Goal: Task Accomplishment & Management: Manage account settings

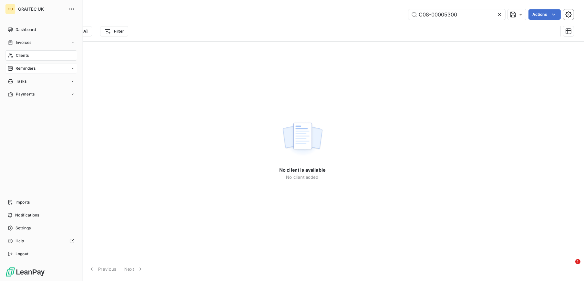
click at [24, 67] on span "Reminders" at bounding box center [25, 68] width 20 height 6
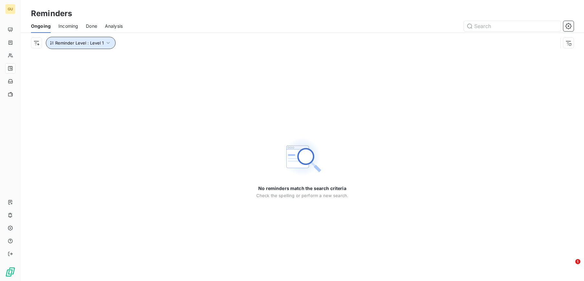
click at [88, 40] on span "Reminder Level : Level 1" at bounding box center [79, 42] width 48 height 5
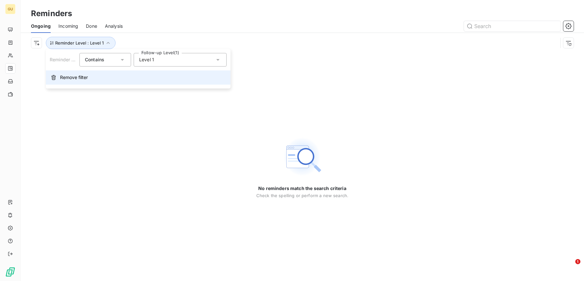
click at [57, 76] on button "Remove filter" at bounding box center [138, 77] width 185 height 14
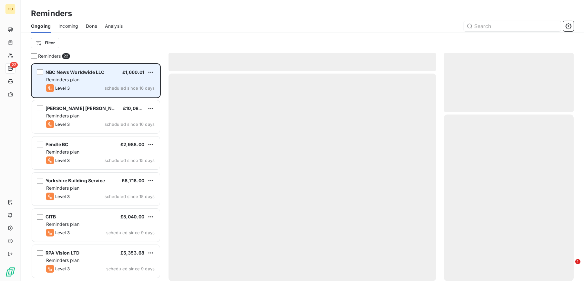
scroll to position [211, 123]
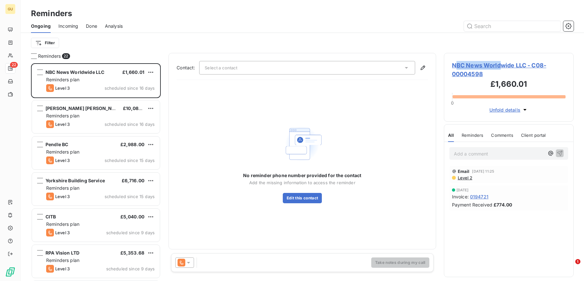
drag, startPoint x: 455, startPoint y: 64, endPoint x: 501, endPoint y: 64, distance: 46.5
click at [501, 64] on span "NBC News Worldwide LLC - C08-00004598" at bounding box center [509, 69] width 114 height 17
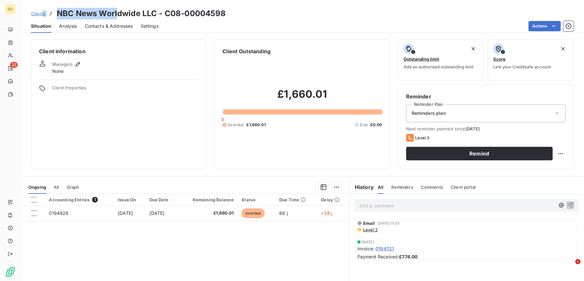
drag, startPoint x: 118, startPoint y: 12, endPoint x: 44, endPoint y: 12, distance: 74.2
click at [44, 12] on div "Clients NBC News Worldwide LLC - C08-00004598" at bounding box center [128, 14] width 195 height 12
copy div "NBC News Worl"
click at [97, 26] on span "Contacts & Addresses" at bounding box center [109, 26] width 48 height 6
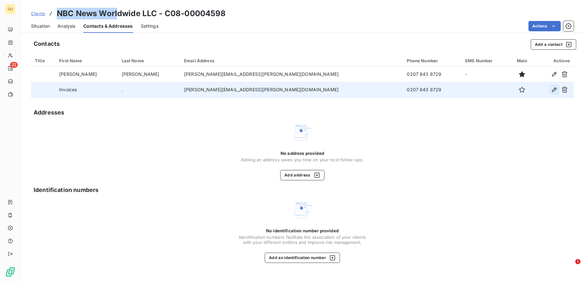
click at [555, 90] on icon "button" at bounding box center [554, 89] width 6 height 6
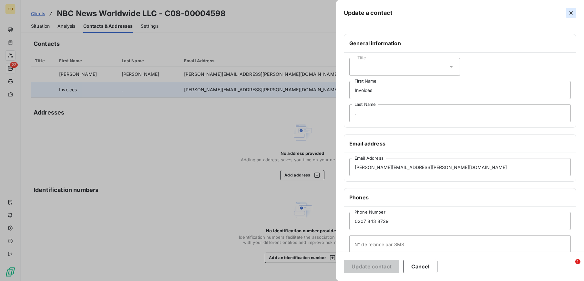
click at [570, 14] on icon "button" at bounding box center [570, 13] width 6 height 6
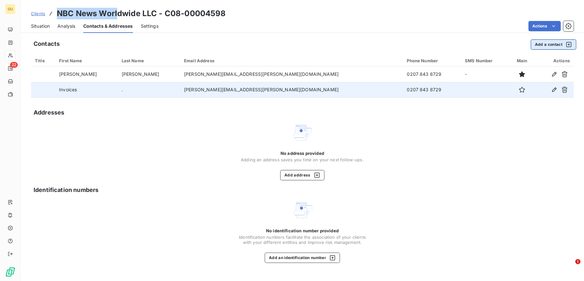
click at [542, 43] on button "Add a contact" at bounding box center [552, 44] width 45 height 10
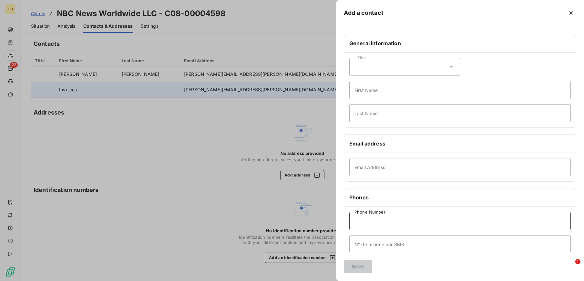
click at [377, 220] on input "Phone Number" at bounding box center [459, 221] width 221 height 18
paste input "7786 684497"
type input "07786 684497"
click at [366, 94] on input "First Name" at bounding box center [459, 90] width 221 height 18
type input "Reminder"
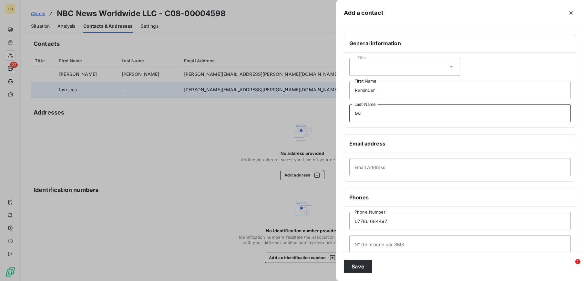
type input "M"
drag, startPoint x: 254, startPoint y: 90, endPoint x: 229, endPoint y: 99, distance: 26.5
click at [230, 90] on div at bounding box center [292, 140] width 584 height 281
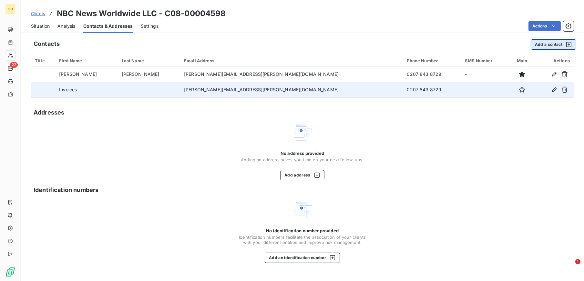
click at [536, 43] on button "Add a contact" at bounding box center [552, 44] width 45 height 10
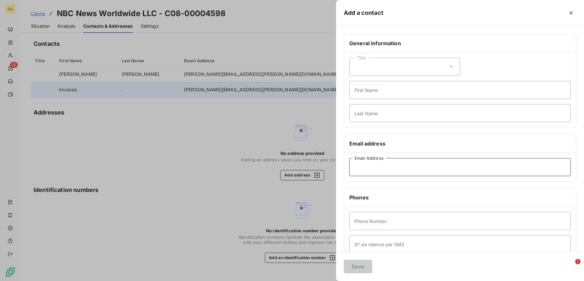
click at [370, 169] on input "Email Address" at bounding box center [459, 167] width 221 height 18
paste input "[PERSON_NAME] (NBCUniversal) <[PERSON_NAME][EMAIL_ADDRESS][PERSON_NAME][DOMAIN_…"
click at [494, 168] on input "[PERSON_NAME] (NBCUniversal) <[PERSON_NAME][EMAIL_ADDRESS][PERSON_NAME][DOMAIN_…" at bounding box center [459, 167] width 221 height 18
type input "[PERSON_NAME][EMAIL_ADDRESS][PERSON_NAME][DOMAIN_NAME]"
click at [401, 91] on input "First Name" at bounding box center [459, 90] width 221 height 18
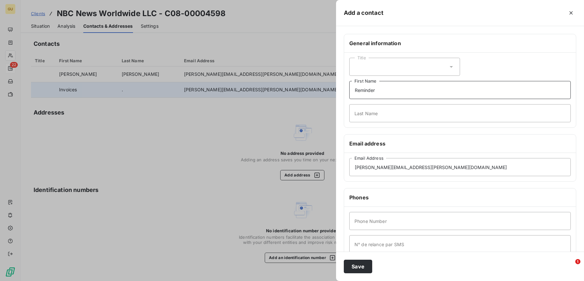
type input "Reminder"
type input "."
click at [416, 225] on input "Phone Number" at bounding box center [459, 221] width 221 height 18
paste input "7786 684497"
type input "07786 684497"
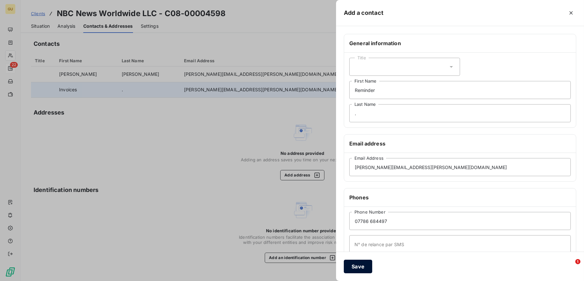
click at [355, 270] on button "Save" at bounding box center [358, 267] width 28 height 14
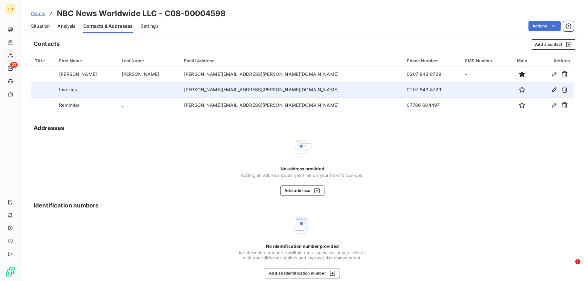
click at [40, 23] on span "Situation" at bounding box center [40, 26] width 19 height 6
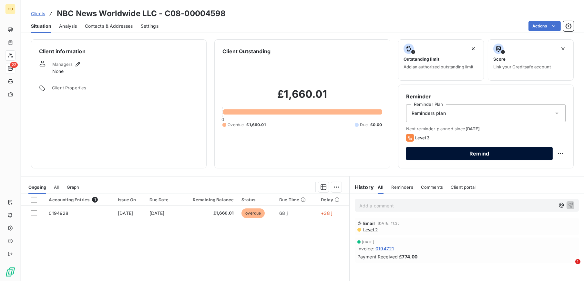
click at [473, 156] on button "Remind" at bounding box center [479, 154] width 146 height 14
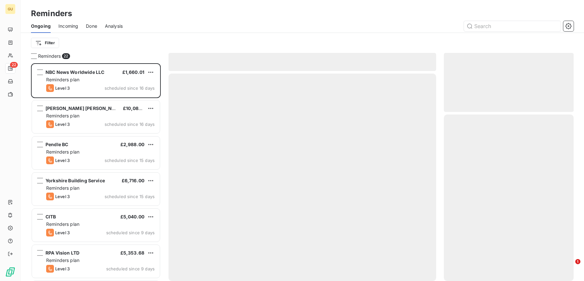
scroll to position [211, 123]
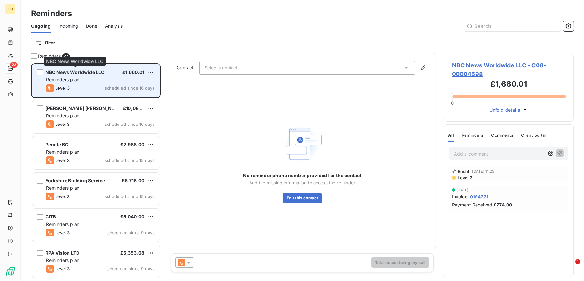
click at [101, 73] on span "NBC News Worldwide LLC" at bounding box center [74, 71] width 59 height 5
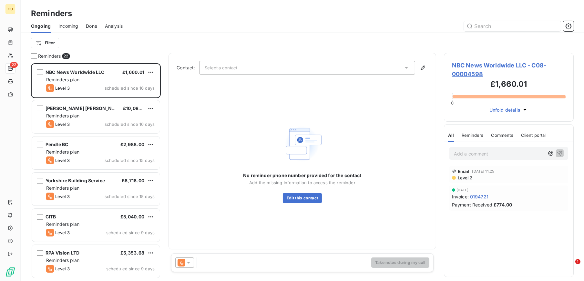
click at [260, 68] on div "Select a contact" at bounding box center [307, 68] width 216 height 14
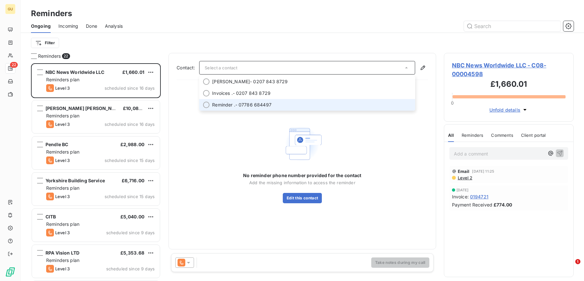
click at [232, 105] on span "Reminder ." at bounding box center [223, 105] width 23 height 6
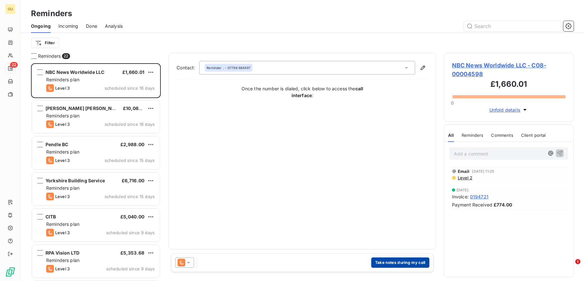
click at [393, 262] on button "Take notes during my call" at bounding box center [400, 262] width 58 height 10
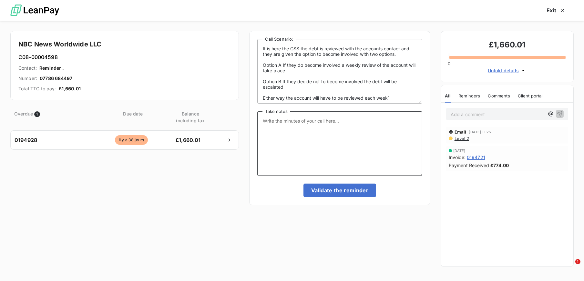
click at [293, 128] on textarea "Take notes" at bounding box center [339, 143] width 165 height 65
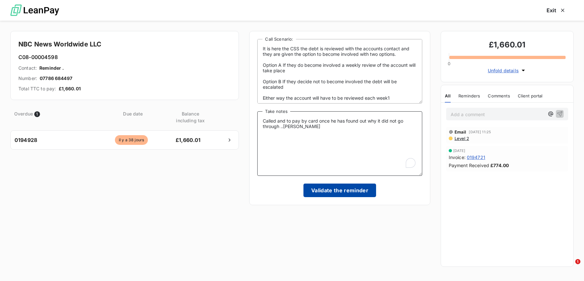
type textarea "Called and to pay by card once he has found out why it did not go through ..[PE…"
click at [364, 189] on button "Validate the reminder" at bounding box center [339, 191] width 73 height 14
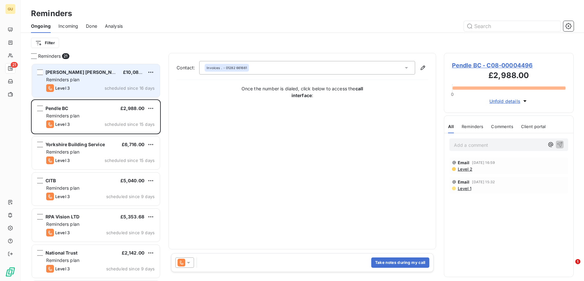
click at [58, 77] on span "Reminders plan" at bounding box center [62, 79] width 33 height 5
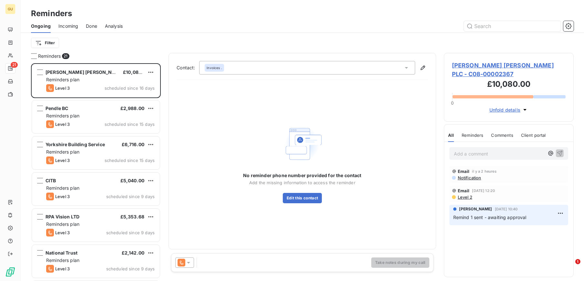
click at [464, 64] on span "[PERSON_NAME] [PERSON_NAME] PLC - C08-00002367" at bounding box center [509, 69] width 114 height 17
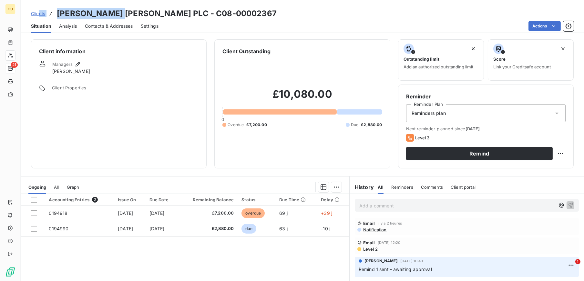
drag, startPoint x: 117, startPoint y: 14, endPoint x: 37, endPoint y: 15, distance: 79.4
click at [37, 15] on div "Clients [PERSON_NAME] [PERSON_NAME] PLC - C08-00002367" at bounding box center [153, 14] width 245 height 12
copy div "nts [PERSON_NAME]"
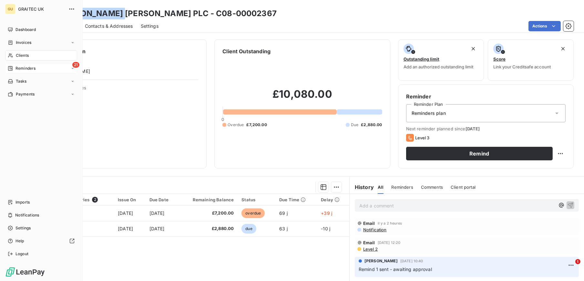
click at [24, 56] on span "Clients" at bounding box center [22, 56] width 13 height 6
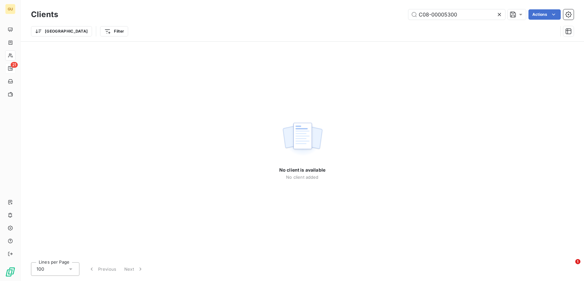
drag, startPoint x: 464, startPoint y: 16, endPoint x: 399, endPoint y: 15, distance: 64.5
click at [399, 15] on div "C08-00005300 Actions" at bounding box center [319, 14] width 507 height 10
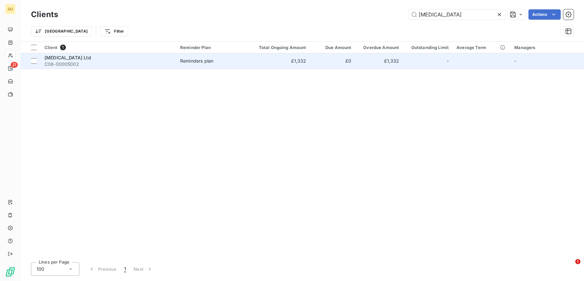
type input "[MEDICAL_DATA]"
click at [64, 56] on div "[MEDICAL_DATA] Ltd" at bounding box center [109, 58] width 128 height 6
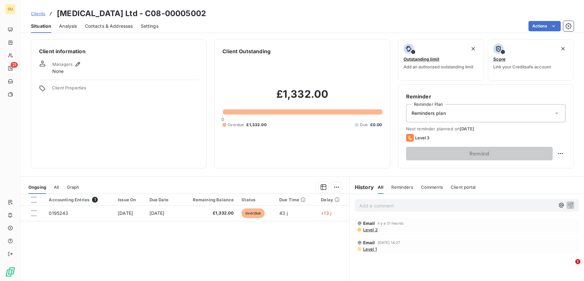
click at [373, 206] on p "Add a comment ﻿" at bounding box center [456, 206] width 195 height 8
click at [144, 157] on div "Client information Managers None Client Properties" at bounding box center [118, 103] width 175 height 129
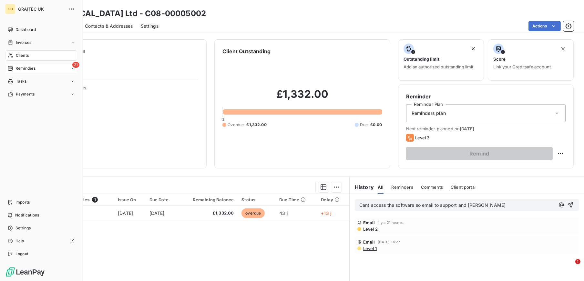
click at [20, 68] on span "Reminders" at bounding box center [25, 68] width 20 height 6
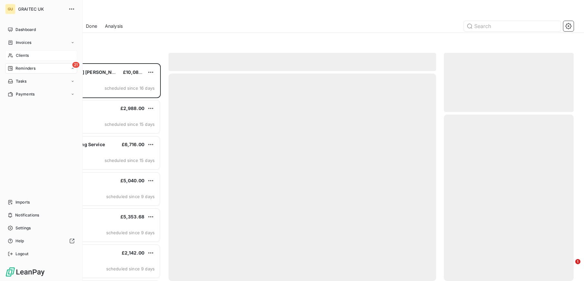
scroll to position [211, 123]
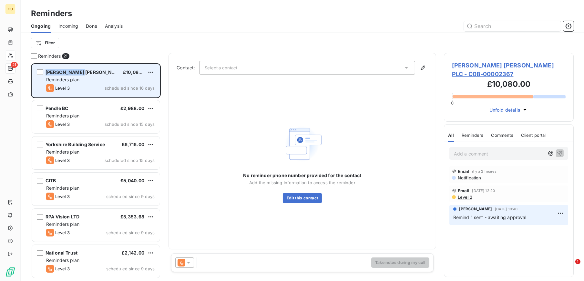
drag, startPoint x: 83, startPoint y: 71, endPoint x: 44, endPoint y: 72, distance: 39.0
click at [44, 72] on div "[PERSON_NAME] [PERSON_NAME] PLC £10,080.00 Reminders plan Level 3 scheduled sin…" at bounding box center [96, 80] width 128 height 33
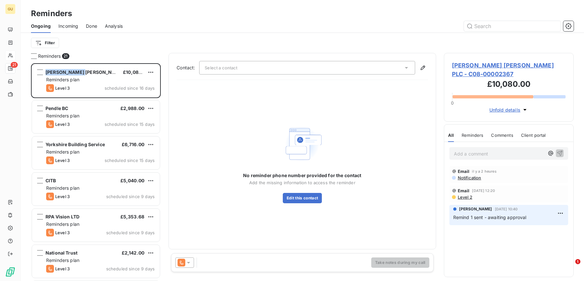
copy div "[PERSON_NAME]"
click at [462, 64] on span "[PERSON_NAME] [PERSON_NAME] PLC - C08-00002367" at bounding box center [509, 69] width 114 height 17
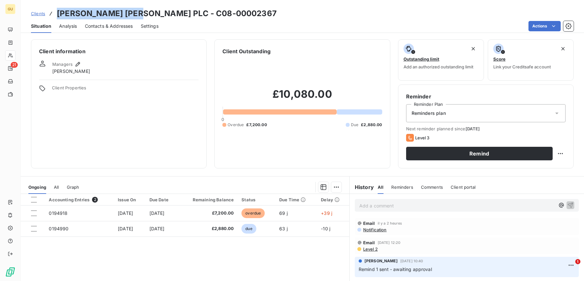
drag, startPoint x: 135, startPoint y: 14, endPoint x: 58, endPoint y: 12, distance: 77.4
click at [58, 12] on h3 "[PERSON_NAME] [PERSON_NAME] PLC - C08-00002367" at bounding box center [167, 14] width 220 height 12
copy h3 "[PERSON_NAME] [PERSON_NAME]"
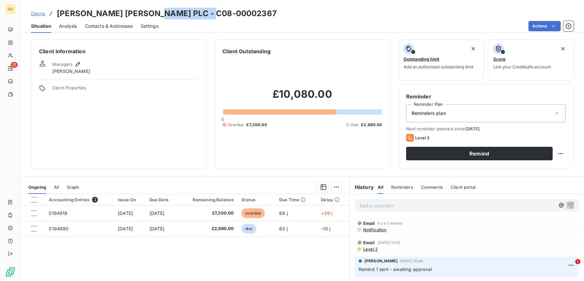
drag, startPoint x: 148, startPoint y: 14, endPoint x: 209, endPoint y: 15, distance: 60.7
click at [209, 15] on div "Clients [PERSON_NAME] [PERSON_NAME] PLC - C08-00002367" at bounding box center [302, 14] width 563 height 12
copy h3 "C08-00002367"
click at [102, 26] on span "Contacts & Addresses" at bounding box center [109, 26] width 48 height 6
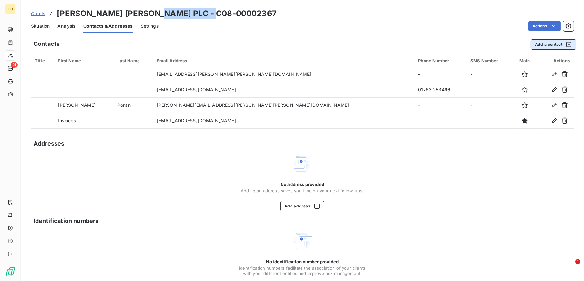
click at [535, 45] on button "Add a contact" at bounding box center [552, 44] width 45 height 10
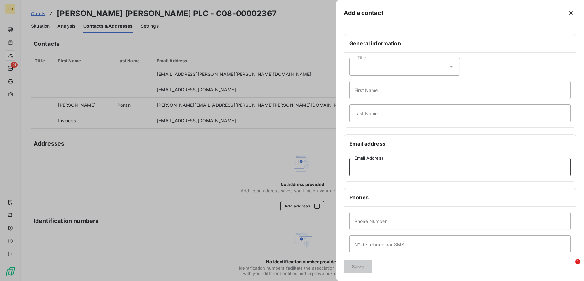
click at [369, 171] on input "Email Address" at bounding box center [459, 167] width 221 height 18
paste input "C000003380"
type input "C000003380"
drag, startPoint x: 391, startPoint y: 169, endPoint x: 311, endPoint y: 168, distance: 80.0
click at [311, 281] on div "Add a contact General information Title First Name Last Name Email address C000…" at bounding box center [292, 281] width 584 height 0
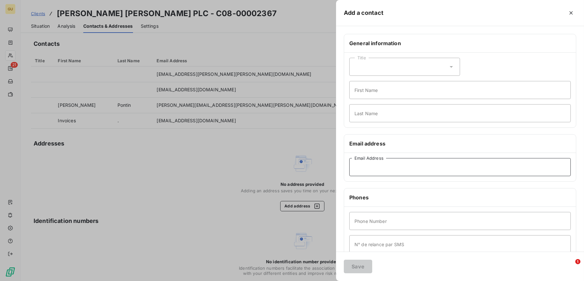
paste input "[PERSON_NAME].[PERSON_NAME]@[PERSON_NAME]."
type input "[PERSON_NAME][EMAIL_ADDRESS][PERSON_NAME][PERSON_NAME][DOMAIN_NAME]"
click at [365, 93] on input "First Name" at bounding box center [459, 90] width 221 height 18
type input "Reminder"
click at [365, 117] on input "Last Name" at bounding box center [459, 113] width 221 height 18
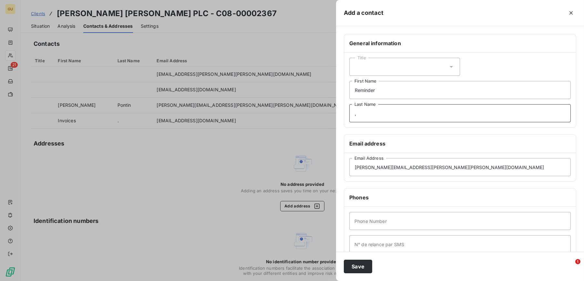
type input ","
click at [376, 216] on input "Phone Number" at bounding box center [459, 221] width 221 height 18
type input "000"
click at [353, 265] on button "Save" at bounding box center [358, 267] width 28 height 14
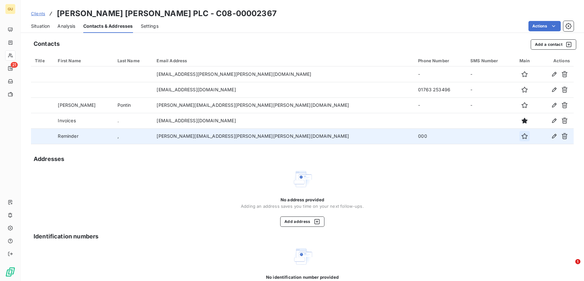
click at [521, 136] on icon "button" at bounding box center [524, 136] width 6 height 6
click at [38, 24] on span "Situation" at bounding box center [40, 26] width 19 height 6
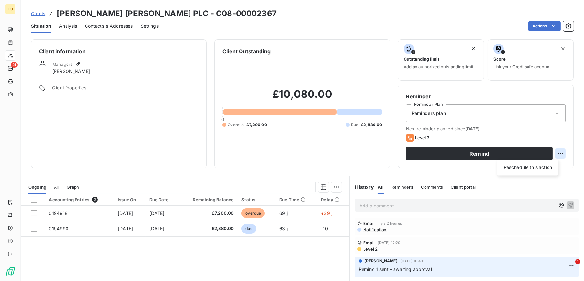
click at [558, 152] on html "GU 21 Clients [PERSON_NAME] [PERSON_NAME] PLC - C08-00002367 Situation Analysis…" at bounding box center [292, 140] width 584 height 281
click at [529, 167] on div "Reschedule this action" at bounding box center [527, 167] width 56 height 10
select select "7"
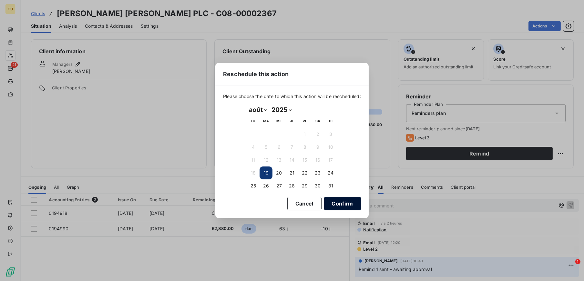
click at [341, 204] on button "Confirm" at bounding box center [342, 204] width 37 height 14
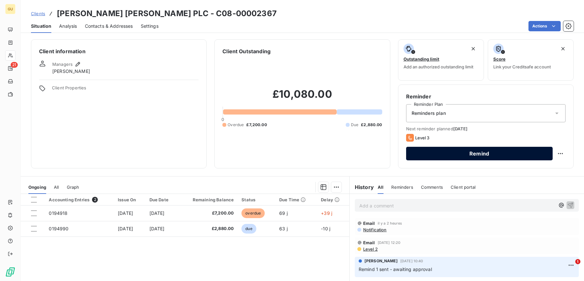
click at [460, 154] on button "Remind" at bounding box center [479, 154] width 146 height 14
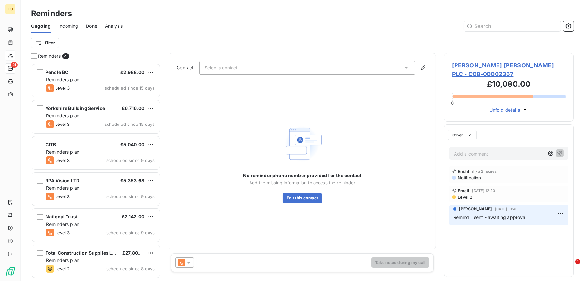
scroll to position [211, 123]
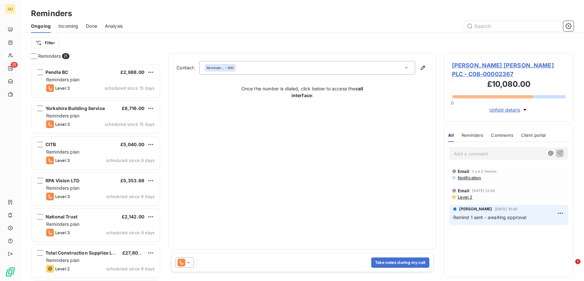
click at [188, 263] on icon at bounding box center [188, 263] width 3 height 2
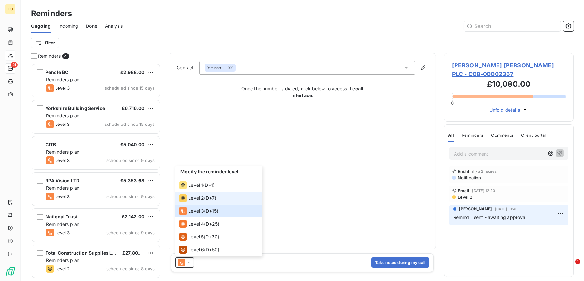
click at [205, 197] on div "Level 2 ( D+7 )" at bounding box center [197, 198] width 37 height 8
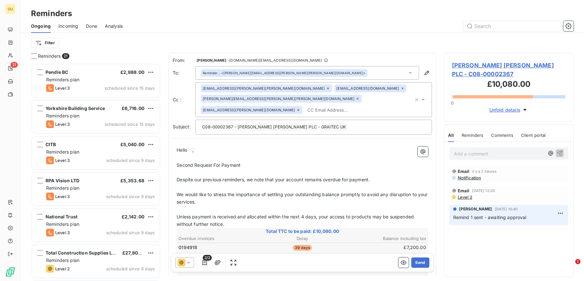
click at [326, 88] on icon at bounding box center [328, 88] width 4 height 4
click at [206, 264] on icon "button" at bounding box center [204, 262] width 5 height 5
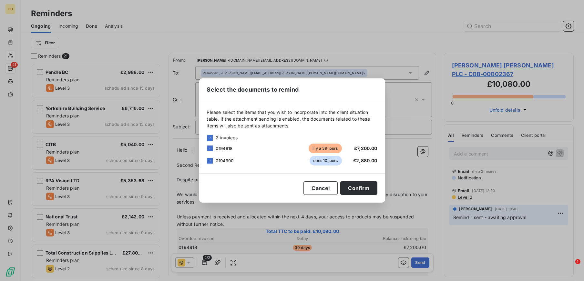
click at [220, 146] on span "0194918" at bounding box center [224, 148] width 17 height 5
drag, startPoint x: 215, startPoint y: 148, endPoint x: 234, endPoint y: 148, distance: 18.1
click at [234, 148] on div "0194918" at bounding box center [261, 148] width 90 height 6
copy span "0194918"
click at [352, 187] on button "Confirm" at bounding box center [358, 188] width 37 height 14
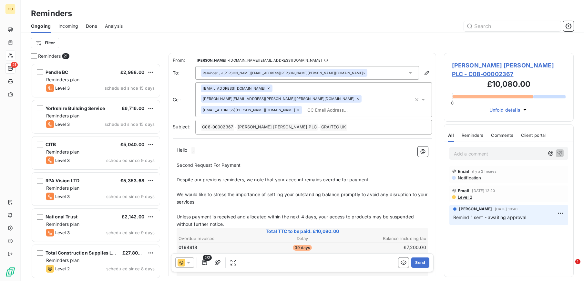
click at [191, 260] on icon at bounding box center [188, 262] width 6 height 6
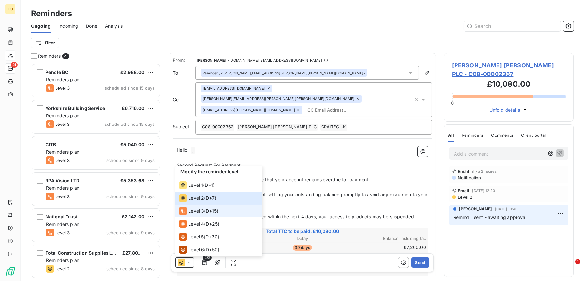
click at [200, 211] on span "Level 3" at bounding box center [196, 211] width 16 height 6
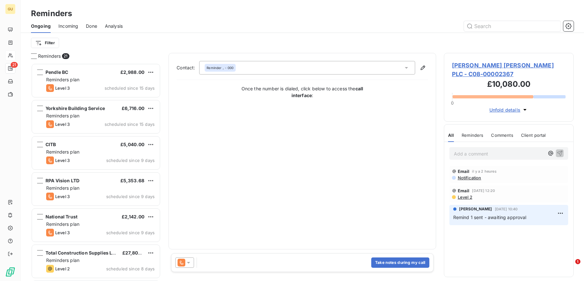
click at [217, 143] on div "Contact: Reminder , - 000 Once the number is dialed, click below to access the …" at bounding box center [301, 151] width 251 height 180
click at [386, 264] on button "Take notes during my call" at bounding box center [400, 262] width 58 height 10
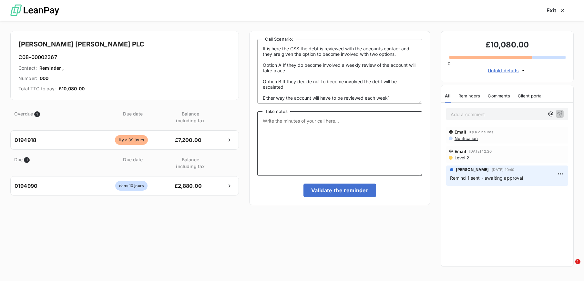
click at [277, 120] on textarea "Take notes" at bounding box center [339, 143] width 165 height 65
type textarea "Called and no answer"
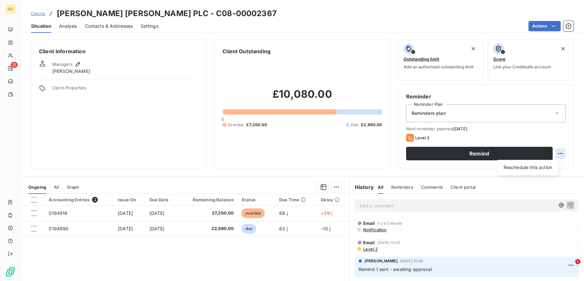
click at [555, 153] on html "GU 21 Clients [PERSON_NAME] [PERSON_NAME] PLC - C08-00002367 Situation Analysis…" at bounding box center [292, 140] width 584 height 281
click at [536, 167] on div "Reschedule this action" at bounding box center [527, 167] width 56 height 10
select select "7"
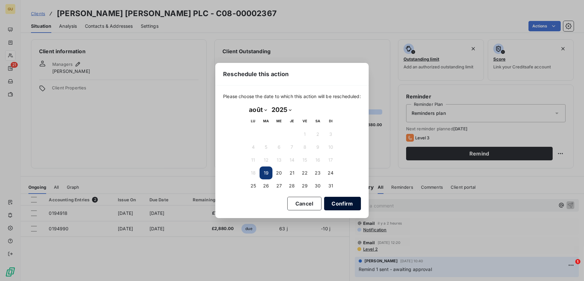
click at [336, 202] on button "Confirm" at bounding box center [342, 204] width 37 height 14
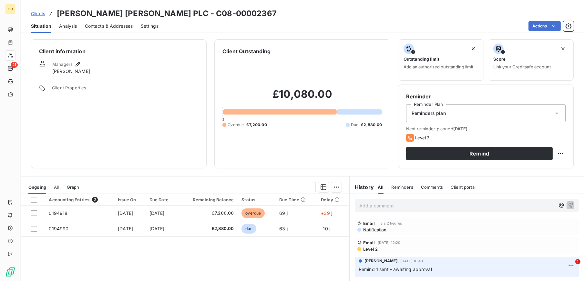
click at [42, 24] on span "Situation" at bounding box center [41, 26] width 20 height 6
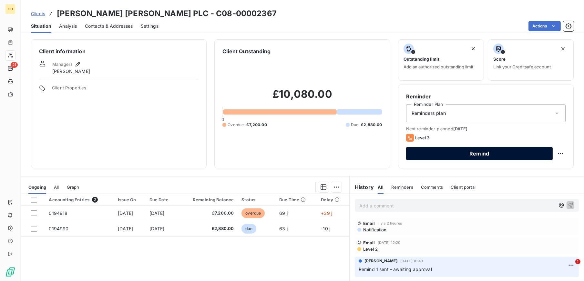
click at [451, 152] on button "Remind" at bounding box center [479, 154] width 146 height 14
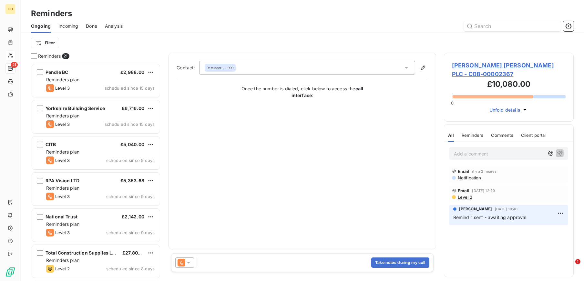
scroll to position [211, 123]
click at [191, 262] on icon at bounding box center [188, 262] width 6 height 6
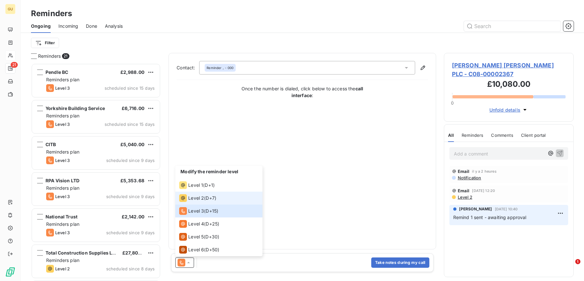
click at [198, 197] on span "Level 2" at bounding box center [196, 198] width 16 height 6
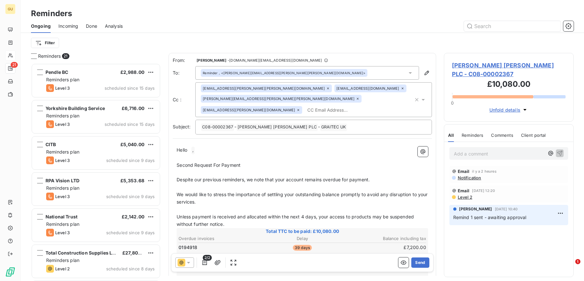
click at [201, 154] on p "﻿" at bounding box center [301, 157] width 251 height 7
click at [256, 154] on p "﻿" at bounding box center [301, 157] width 251 height 7
click at [251, 162] on p "Second Request For Payment" at bounding box center [301, 165] width 251 height 7
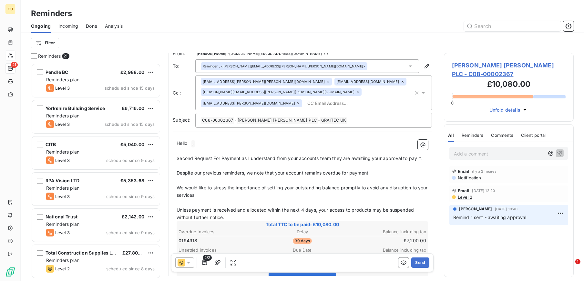
scroll to position [4, 0]
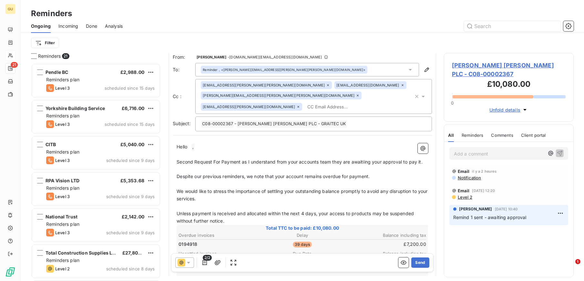
click at [326, 84] on icon at bounding box center [328, 85] width 4 height 4
click at [412, 262] on button "Send" at bounding box center [420, 262] width 18 height 10
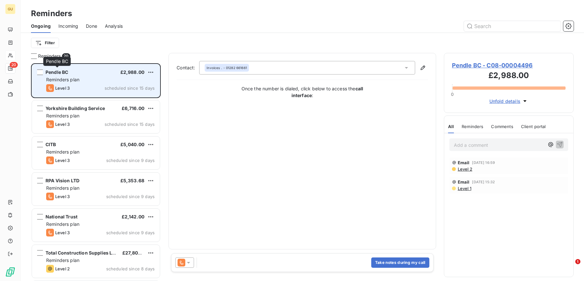
click at [65, 74] on span "Pendle BC" at bounding box center [56, 71] width 23 height 5
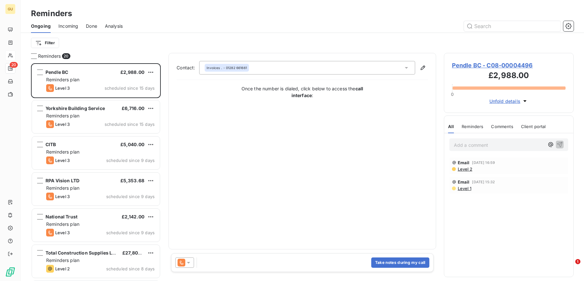
click at [93, 25] on span "Done" at bounding box center [91, 26] width 11 height 6
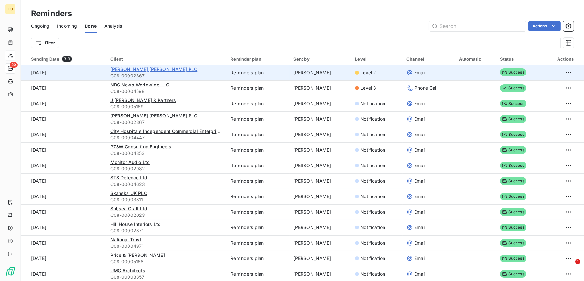
click at [134, 69] on span "[PERSON_NAME] [PERSON_NAME] PLC" at bounding box center [153, 68] width 87 height 5
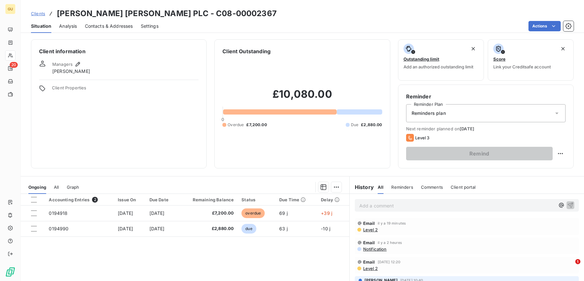
click at [368, 224] on span "Email" at bounding box center [369, 223] width 12 height 5
click at [362, 206] on p "Add a comment ﻿" at bounding box center [456, 206] width 195 height 8
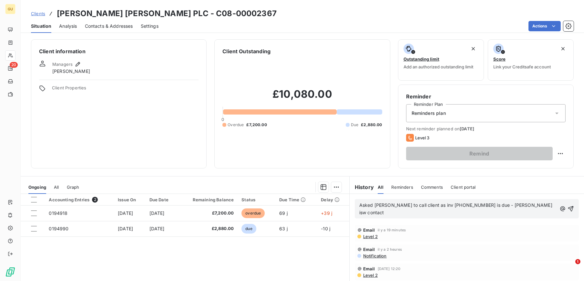
click at [481, 206] on span "Asked [PERSON_NAME] to call client as inv [PHONE_NUMBER] is due - [PERSON_NAME]…" at bounding box center [456, 208] width 194 height 13
drag, startPoint x: 481, startPoint y: 205, endPoint x: 500, endPoint y: 205, distance: 19.0
click at [500, 205] on p "Asked [PERSON_NAME] to call client as inv [PHONE_NUMBER] is due - [PERSON_NAME]…" at bounding box center [457, 209] width 197 height 15
click at [500, 206] on p "Asked [PERSON_NAME] to call client as inv [PHONE_NUMBER] is due - [PERSON_NAME]…" at bounding box center [457, 209] width 197 height 15
click at [567, 205] on icon "button" at bounding box center [570, 208] width 6 height 6
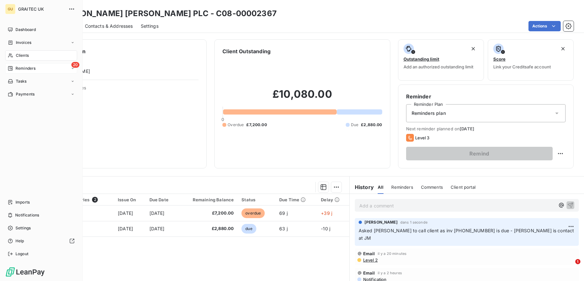
click at [36, 66] on div "20 Reminders" at bounding box center [41, 68] width 72 height 10
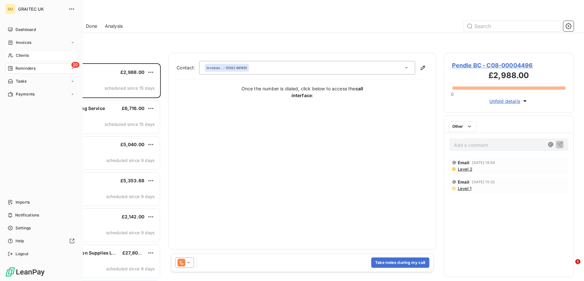
scroll to position [211, 123]
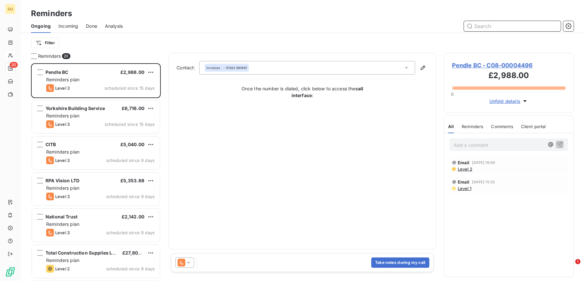
click at [474, 123] on div "Reminders" at bounding box center [472, 127] width 22 height 14
click at [464, 169] on span "Level 2" at bounding box center [464, 168] width 15 height 5
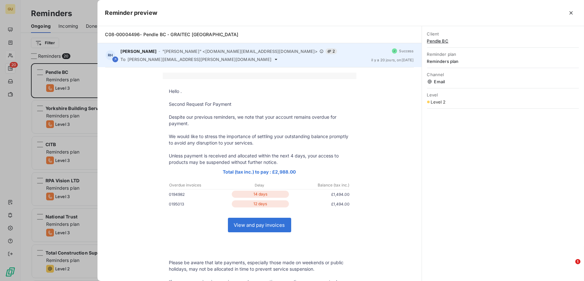
click at [399, 51] on span "Success" at bounding box center [406, 51] width 15 height 4
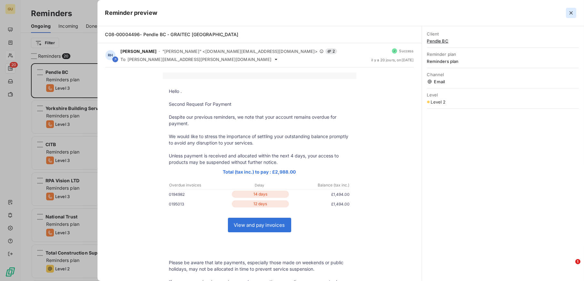
click at [570, 10] on icon "button" at bounding box center [570, 13] width 6 height 6
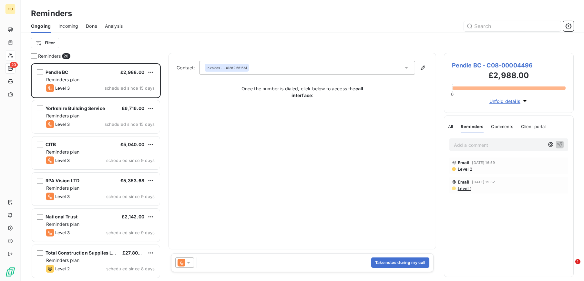
click at [491, 63] on span "Pendle BC - C08-00004496" at bounding box center [509, 65] width 114 height 9
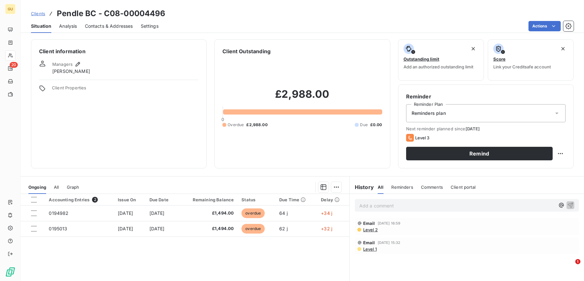
click at [107, 25] on span "Contacts & Addresses" at bounding box center [109, 26] width 48 height 6
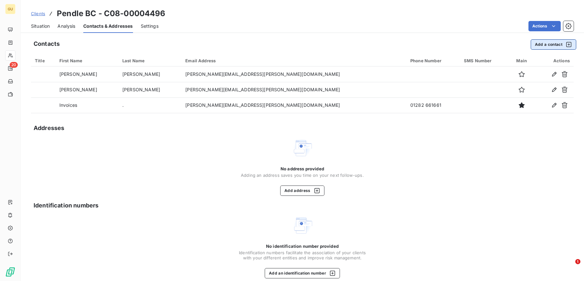
click at [535, 45] on button "Add a contact" at bounding box center [552, 44] width 45 height 10
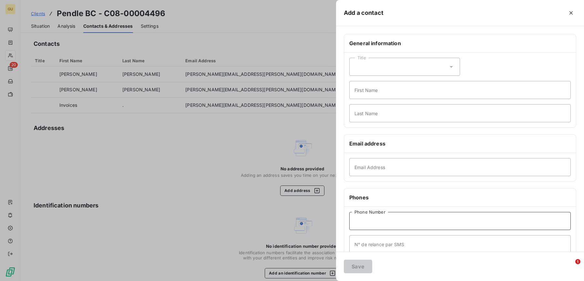
click at [372, 224] on input "Phone Number" at bounding box center [459, 221] width 221 height 18
click at [365, 167] on input "Email Address" at bounding box center [459, 167] width 221 height 18
paste input "[PERSON_NAME][EMAIL_ADDRESS][PERSON_NAME][DOMAIN_NAME]"
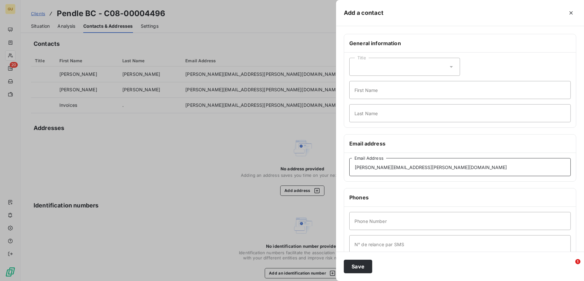
type input "[PERSON_NAME][EMAIL_ADDRESS][PERSON_NAME][DOMAIN_NAME]"
click at [368, 88] on input "First Name" at bounding box center [459, 90] width 221 height 18
type input "Reminder"
type input ","
type input "0"
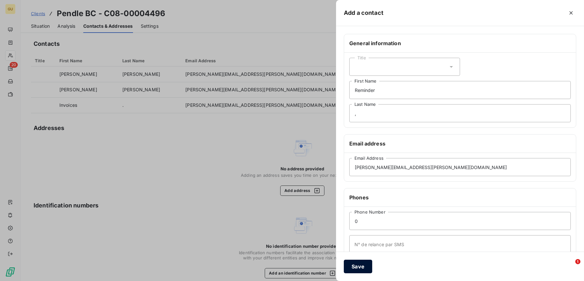
click at [358, 265] on button "Save" at bounding box center [358, 267] width 28 height 14
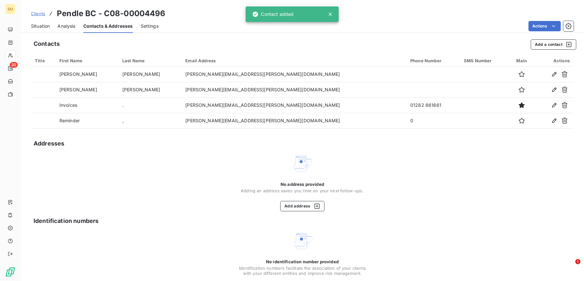
click at [40, 26] on span "Situation" at bounding box center [40, 26] width 19 height 6
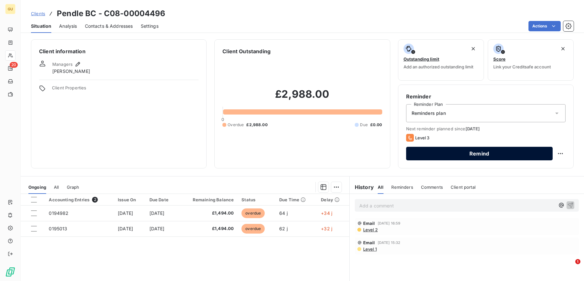
click at [501, 154] on button "Remind" at bounding box center [479, 154] width 146 height 14
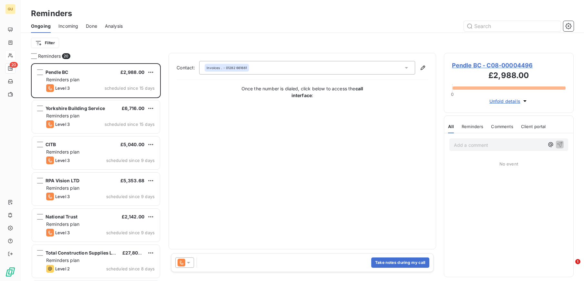
scroll to position [211, 123]
click at [192, 262] on div at bounding box center [184, 262] width 19 height 10
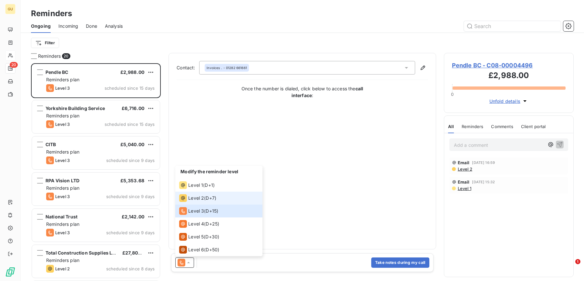
click at [205, 198] on div "Level 2 ( D+7 )" at bounding box center [197, 198] width 37 height 8
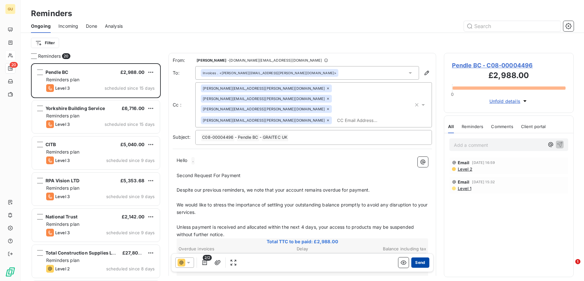
click at [413, 263] on button "Send" at bounding box center [420, 262] width 18 height 10
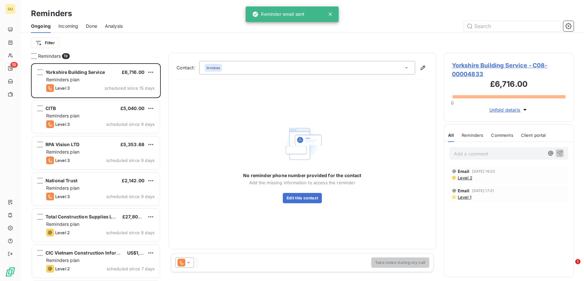
click at [474, 148] on div "Add a comment ﻿" at bounding box center [508, 153] width 119 height 13
click at [472, 152] on p "Add a comment ﻿" at bounding box center [499, 154] width 90 height 8
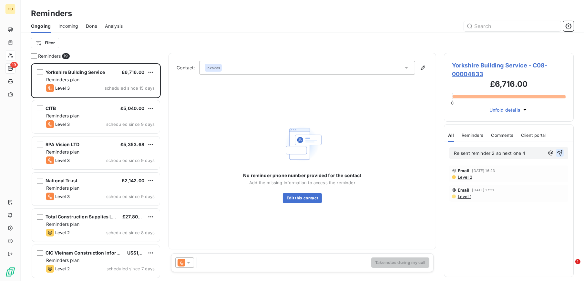
click at [559, 151] on icon "button" at bounding box center [559, 152] width 5 height 5
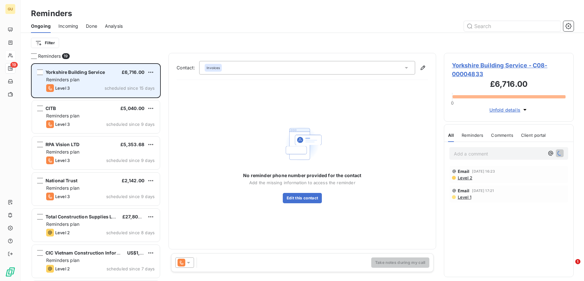
click at [93, 76] on div "Reminders plan" at bounding box center [100, 79] width 108 height 6
click at [74, 70] on span "Yorkshire Building Service" at bounding box center [74, 71] width 59 height 5
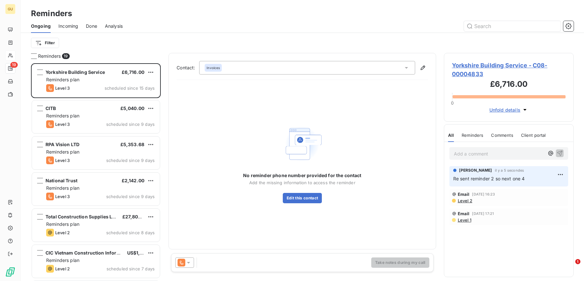
click at [463, 66] on span "Yorkshire Building Service - C08-00004833" at bounding box center [509, 69] width 114 height 17
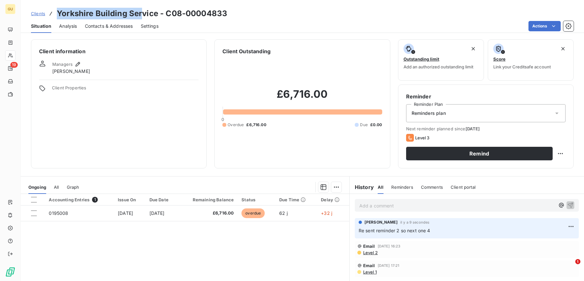
drag, startPoint x: 56, startPoint y: 10, endPoint x: 142, endPoint y: 13, distance: 86.5
click at [142, 13] on div "Clients Yorkshire Building Service - C08-00004833" at bounding box center [129, 14] width 196 height 12
copy h3 "[GEOGRAPHIC_DATA] Ser"
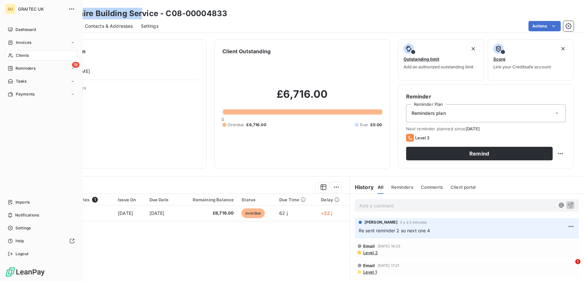
click at [22, 67] on span "Reminders" at bounding box center [25, 68] width 20 height 6
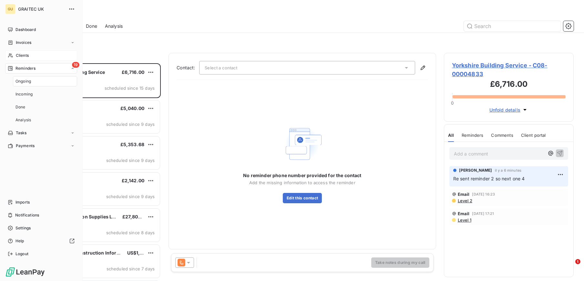
scroll to position [211, 123]
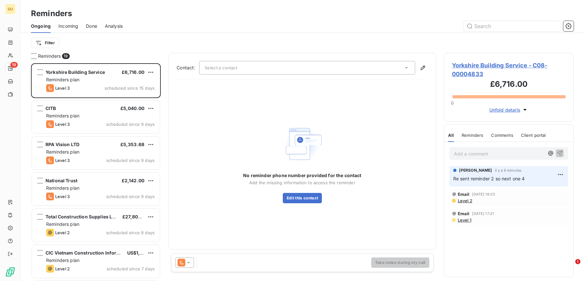
click at [86, 25] on span "Done" at bounding box center [91, 26] width 11 height 6
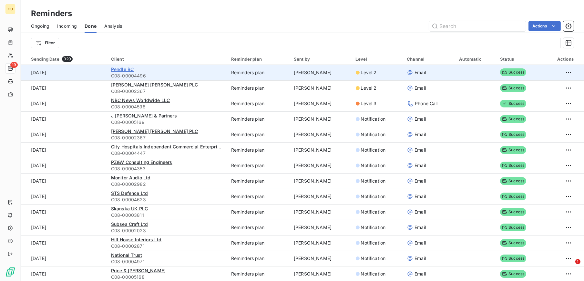
click at [127, 69] on span "Pendle BC" at bounding box center [122, 68] width 23 height 5
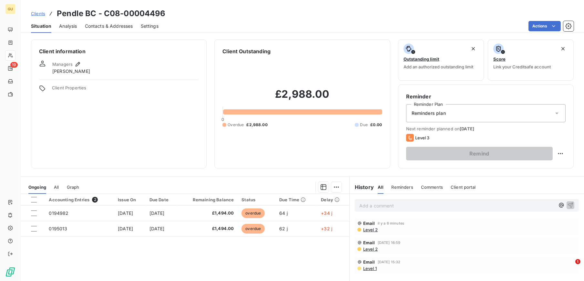
click at [373, 206] on p "Add a comment ﻿" at bounding box center [456, 206] width 195 height 8
click at [567, 204] on icon "button" at bounding box center [570, 205] width 6 height 6
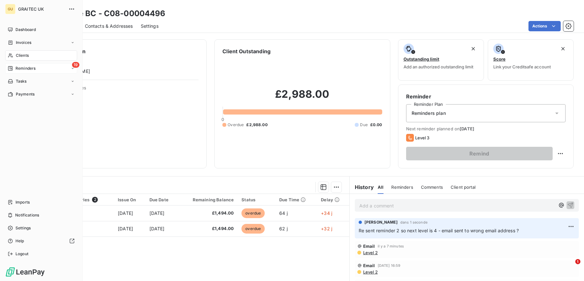
click at [27, 65] on span "Reminders" at bounding box center [25, 68] width 20 height 6
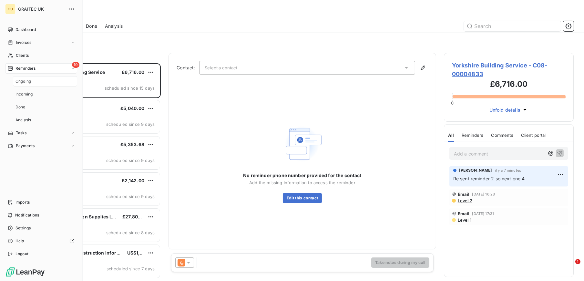
scroll to position [211, 123]
